Goal: Task Accomplishment & Management: Use online tool/utility

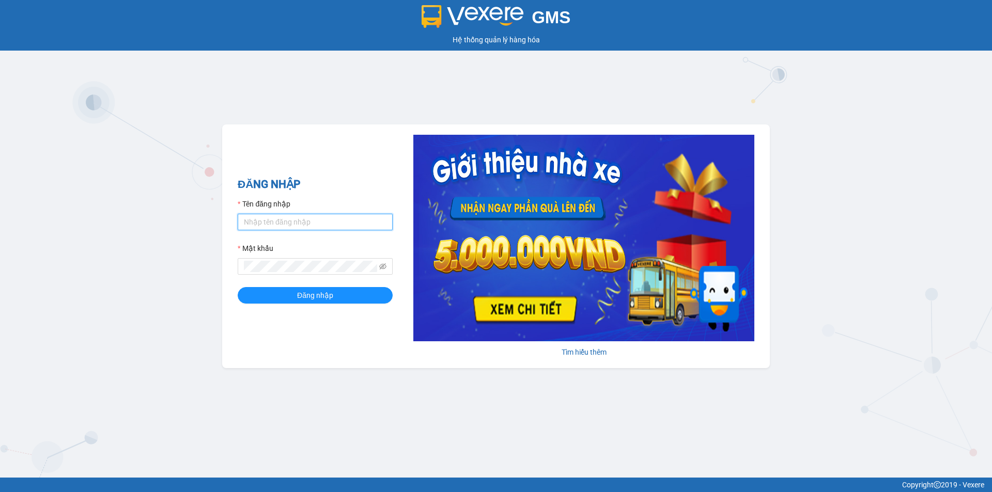
click at [385, 219] on input "Tên đăng nhập" at bounding box center [315, 222] width 155 height 17
type input "bichtram.phuongnam"
click at [238, 287] on button "Đăng nhập" at bounding box center [315, 295] width 155 height 17
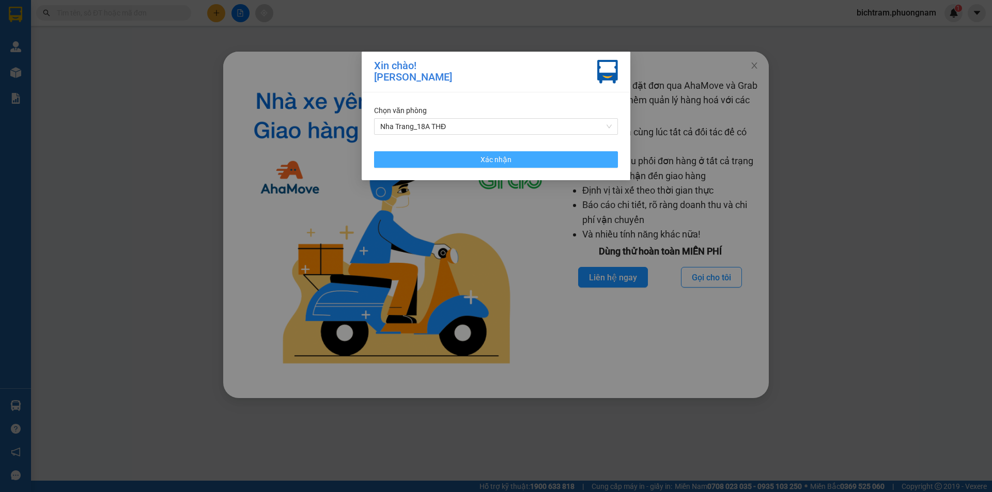
click at [546, 164] on button "Xác nhận" at bounding box center [496, 159] width 244 height 17
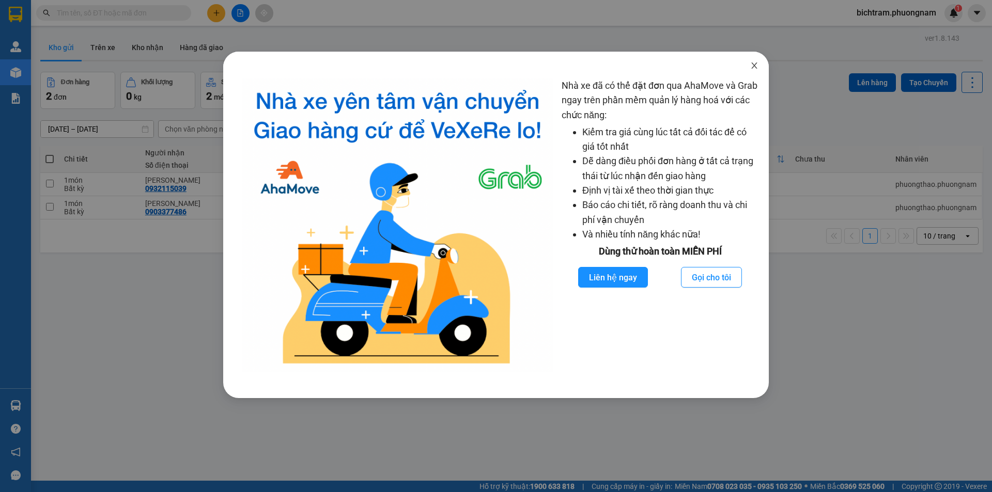
click at [759, 66] on span "Close" at bounding box center [754, 66] width 29 height 29
